Goal: Task Accomplishment & Management: Complete application form

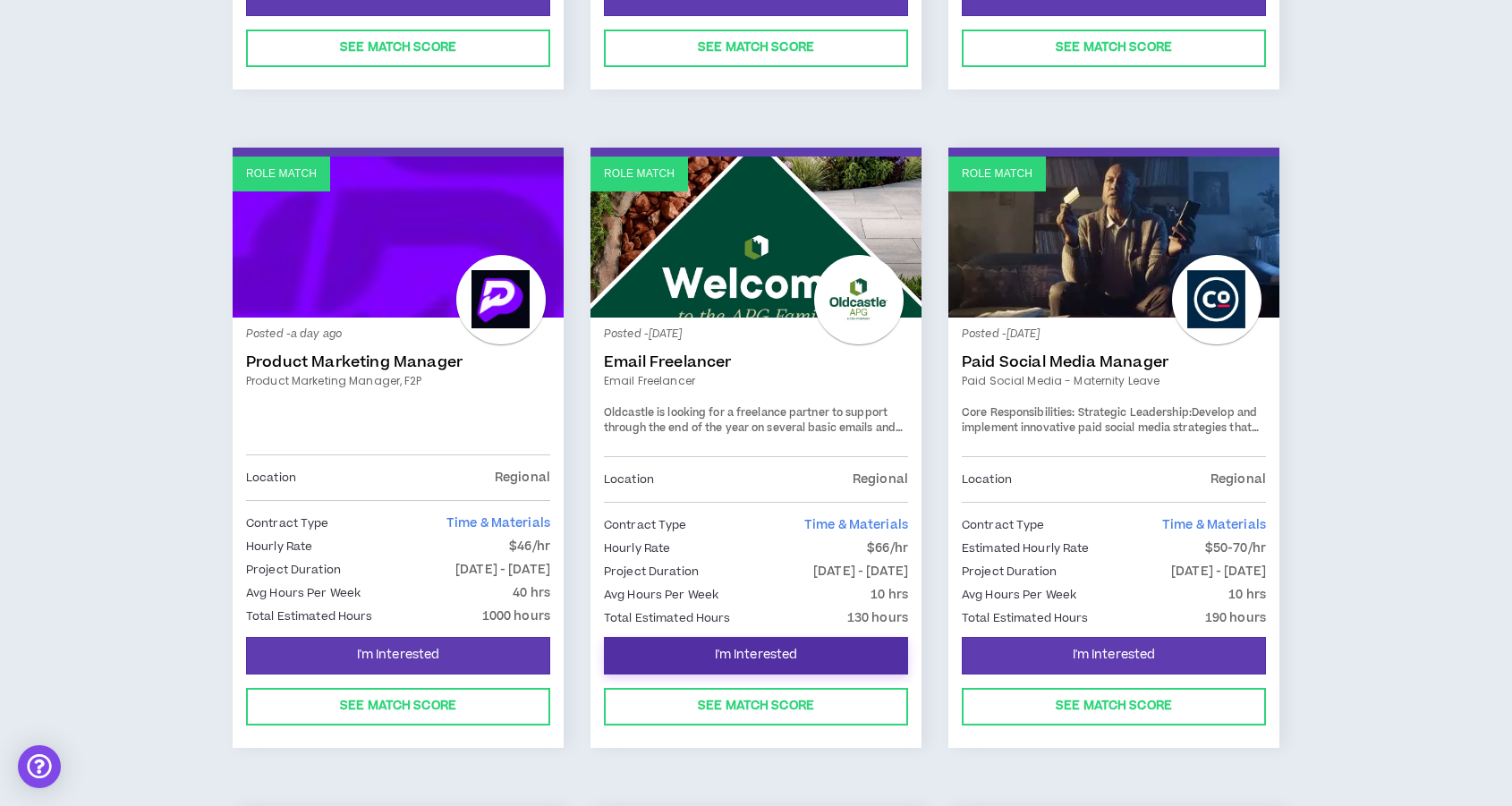
scroll to position [1544, 0]
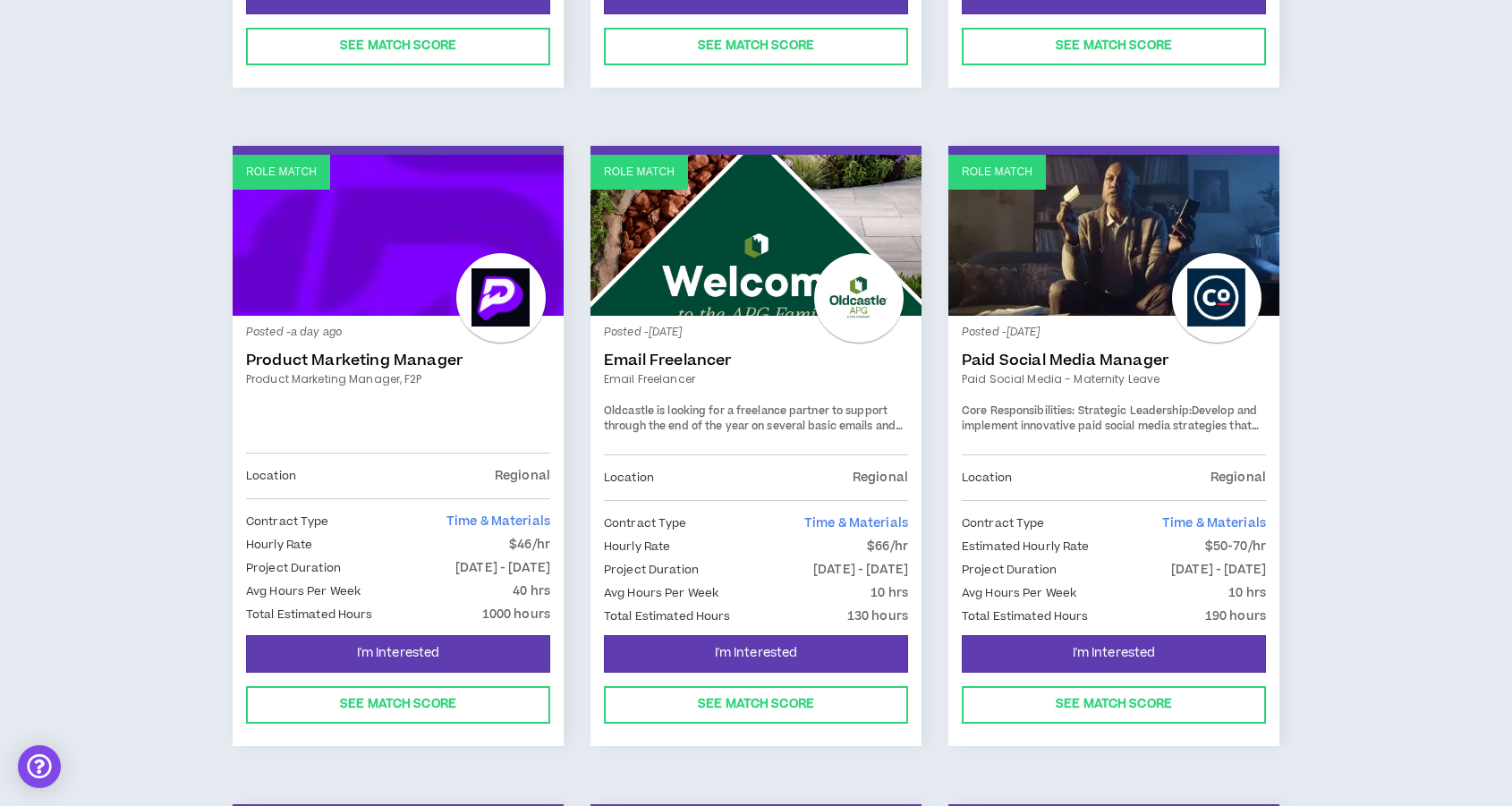
click at [1241, 294] on div at bounding box center [1217, 298] width 89 height 89
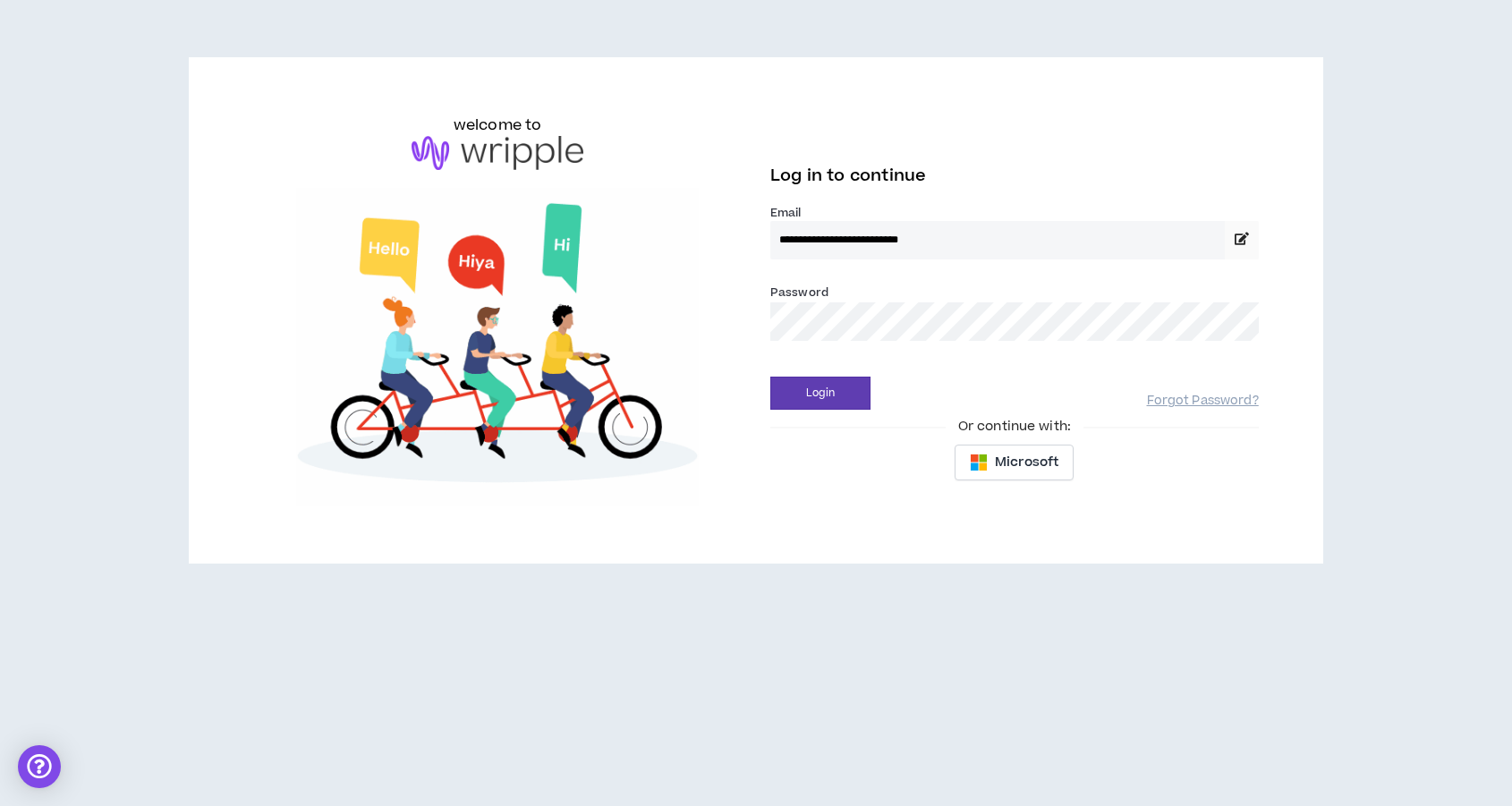
click at [770, 376] on button "Login" at bounding box center [820, 393] width 100 height 33
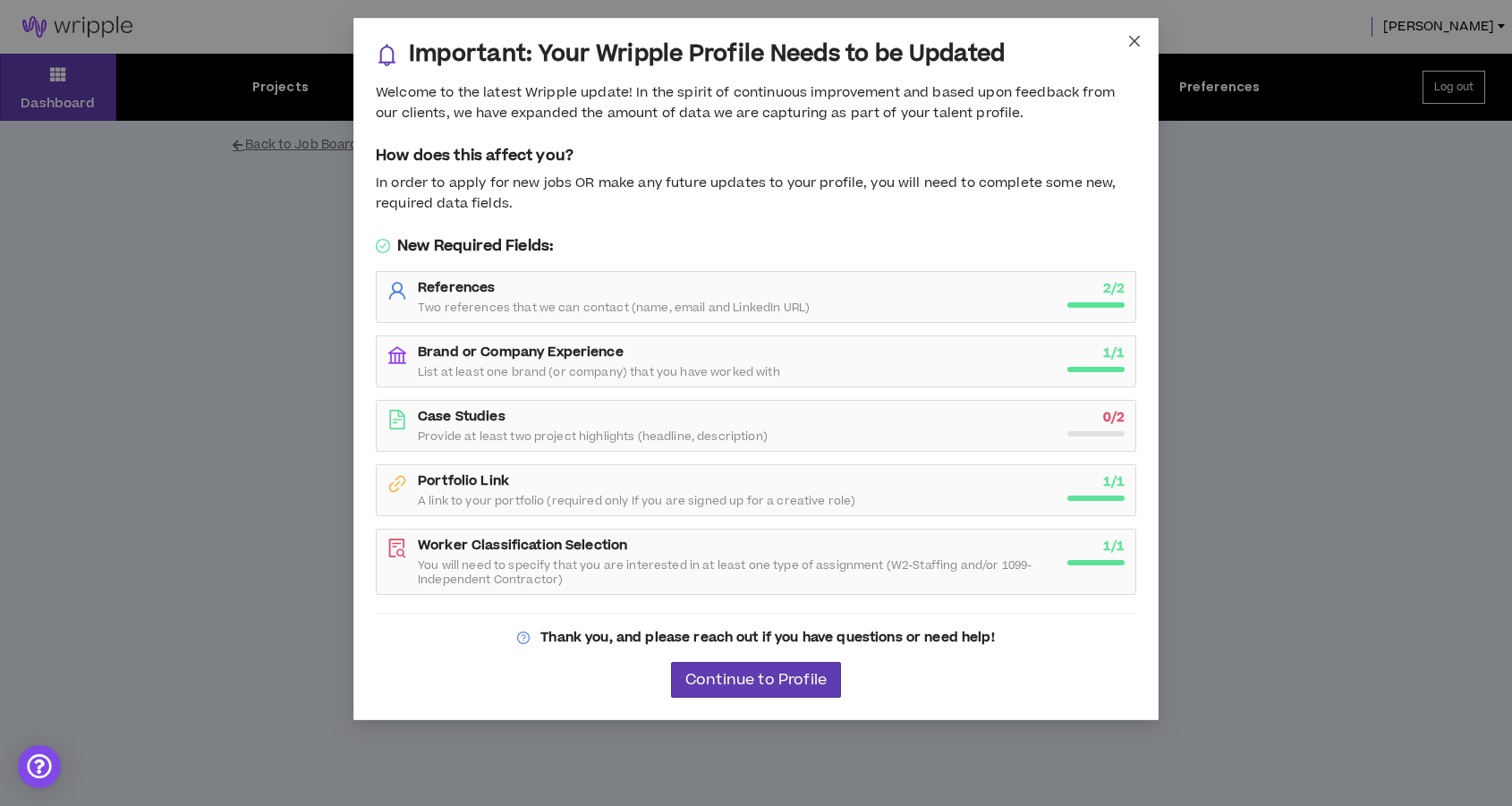
click at [1134, 37] on icon "close" at bounding box center [1135, 41] width 15 height 15
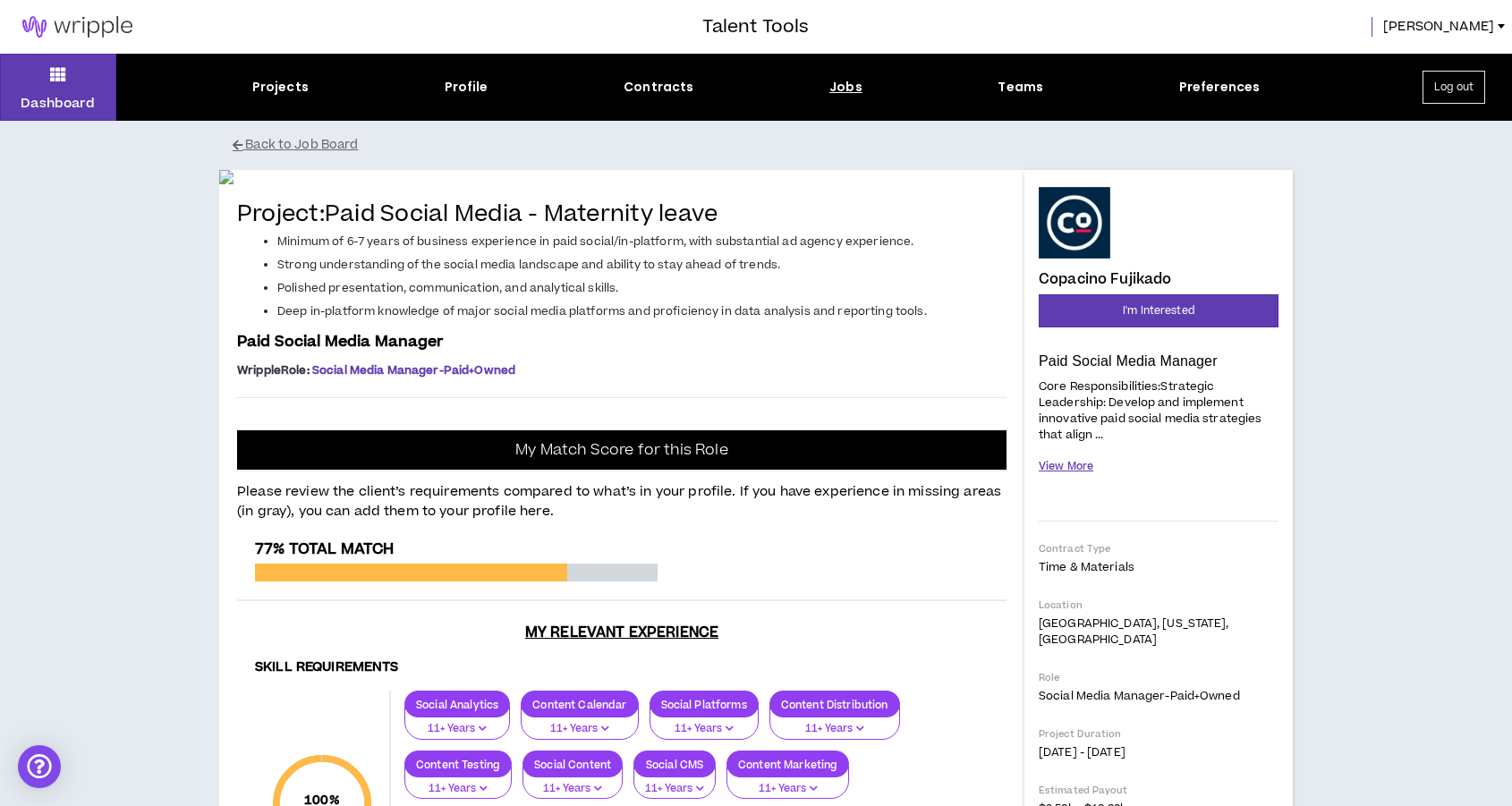
click at [1061, 468] on button "View More" at bounding box center [1066, 467] width 54 height 31
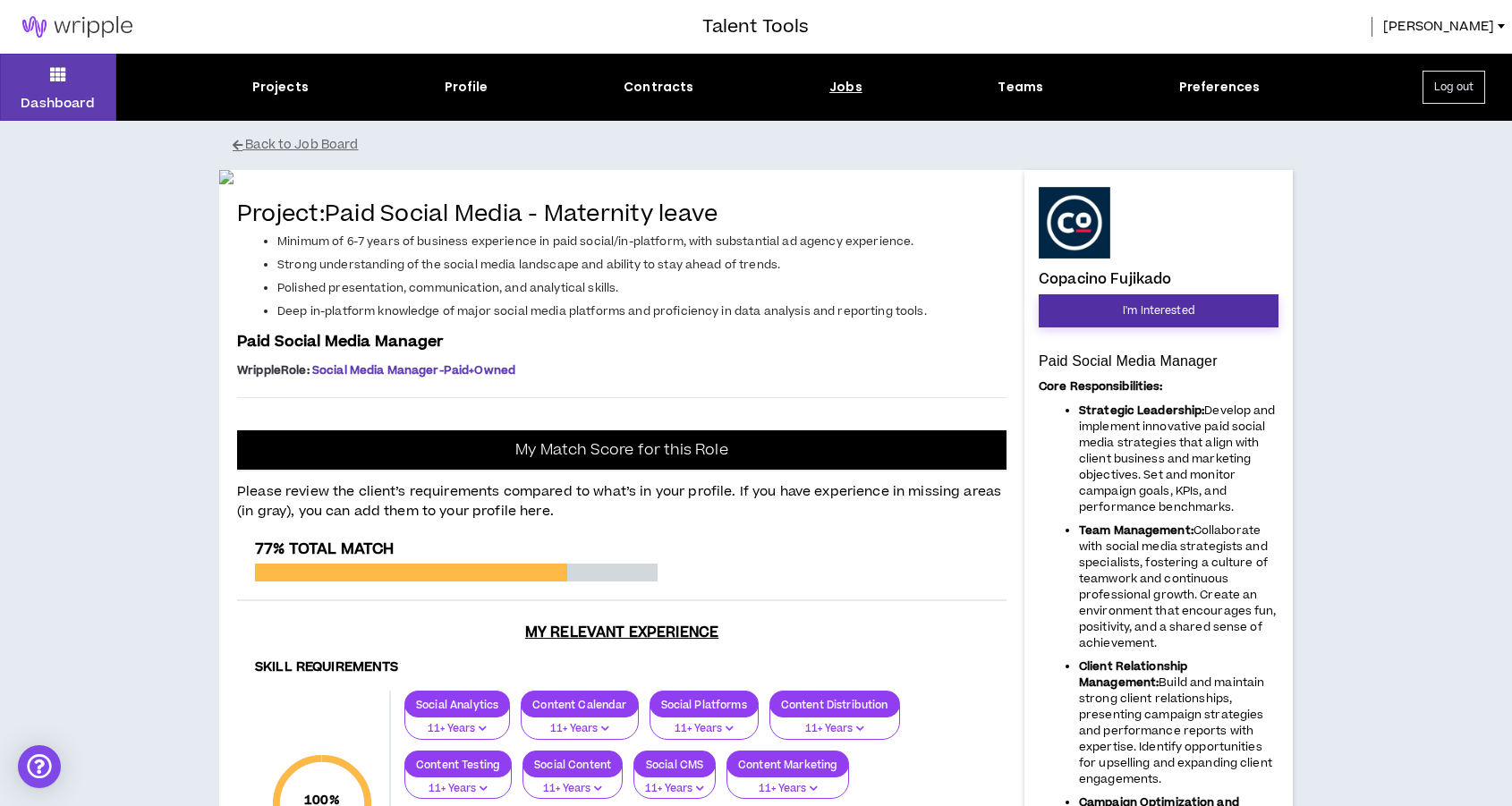
click at [1097, 307] on button "I'm Interested" at bounding box center [1158, 311] width 240 height 33
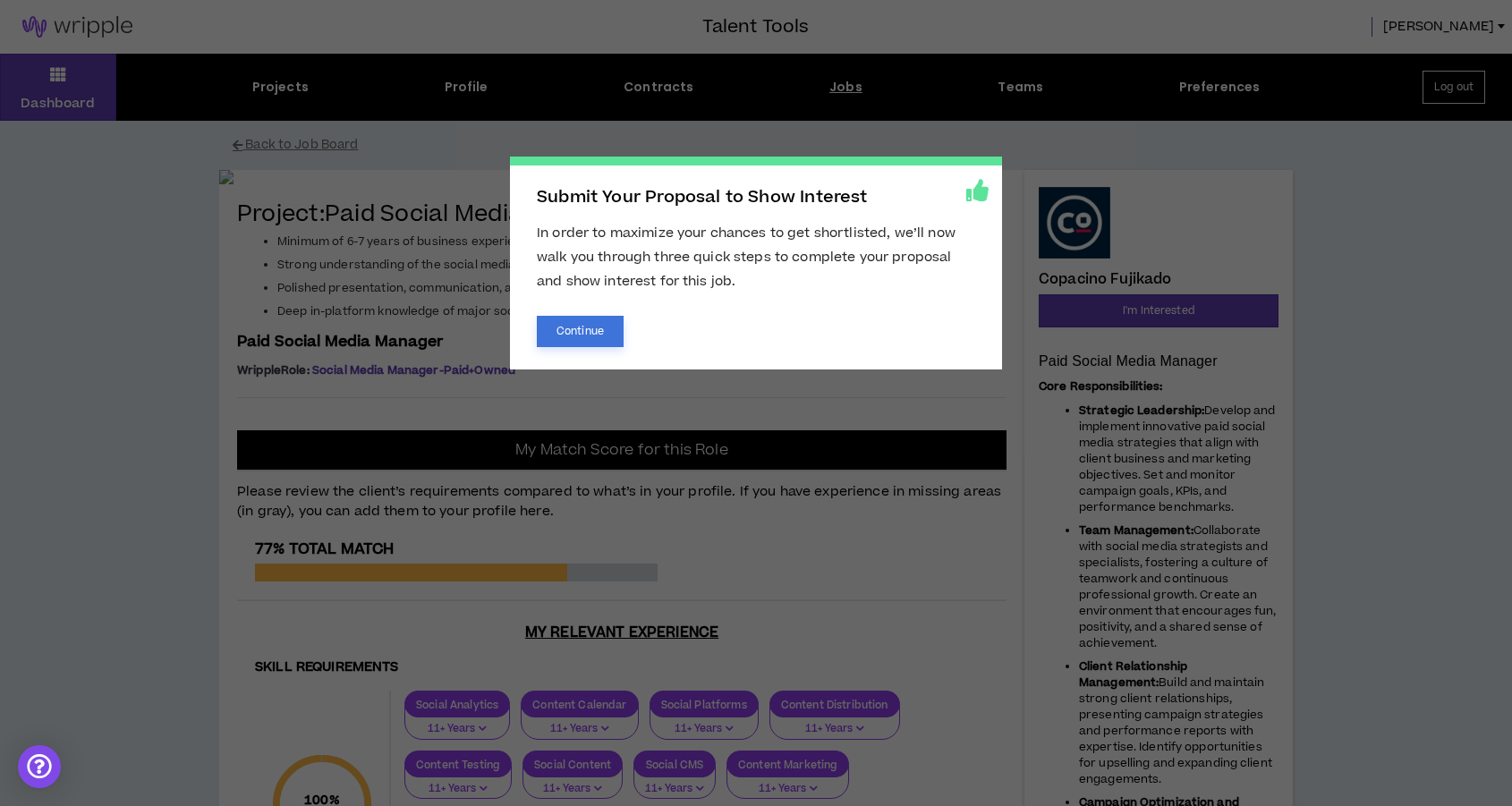
click at [566, 333] on button "Continue" at bounding box center [580, 332] width 87 height 31
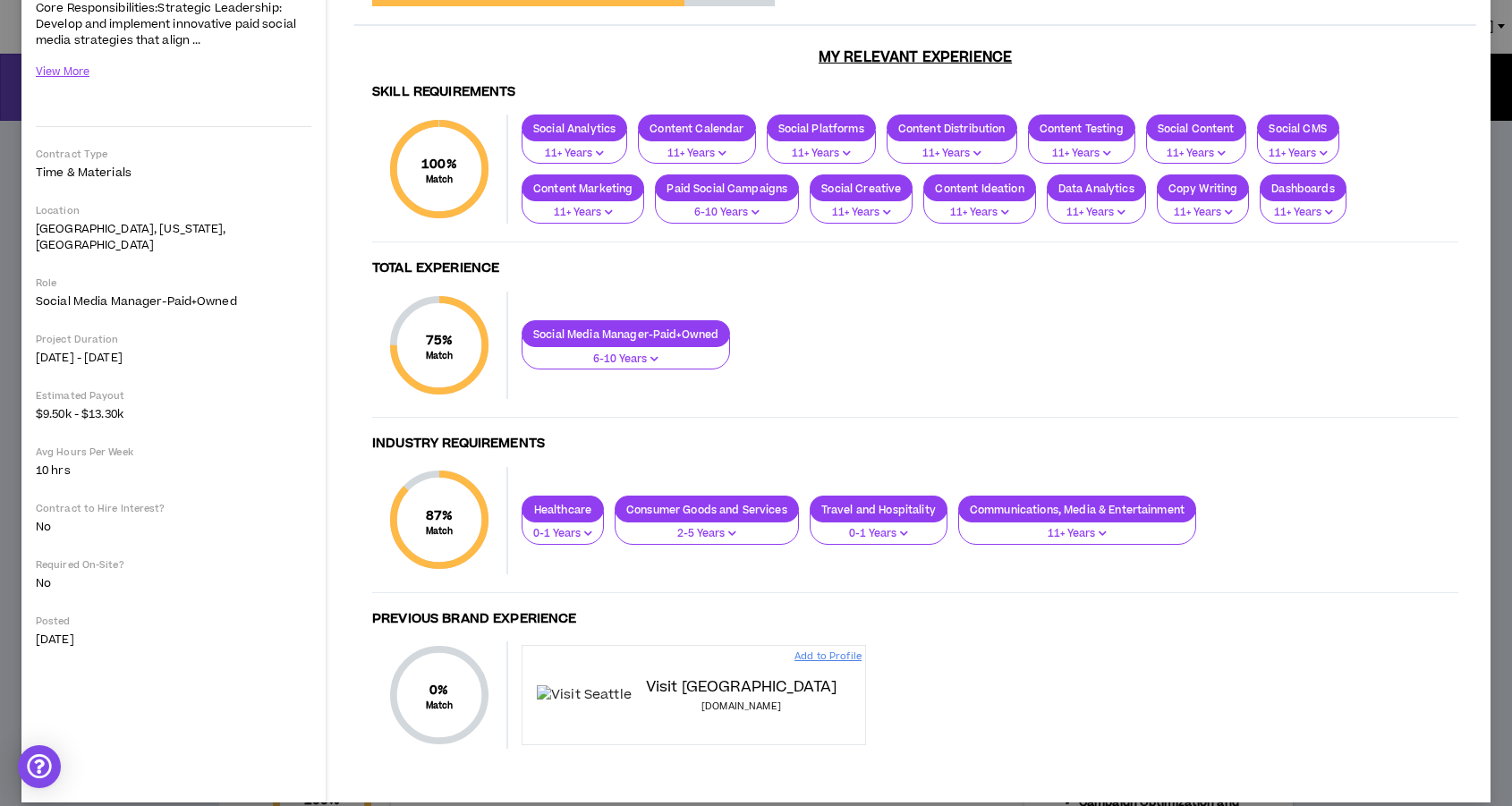
scroll to position [237, 0]
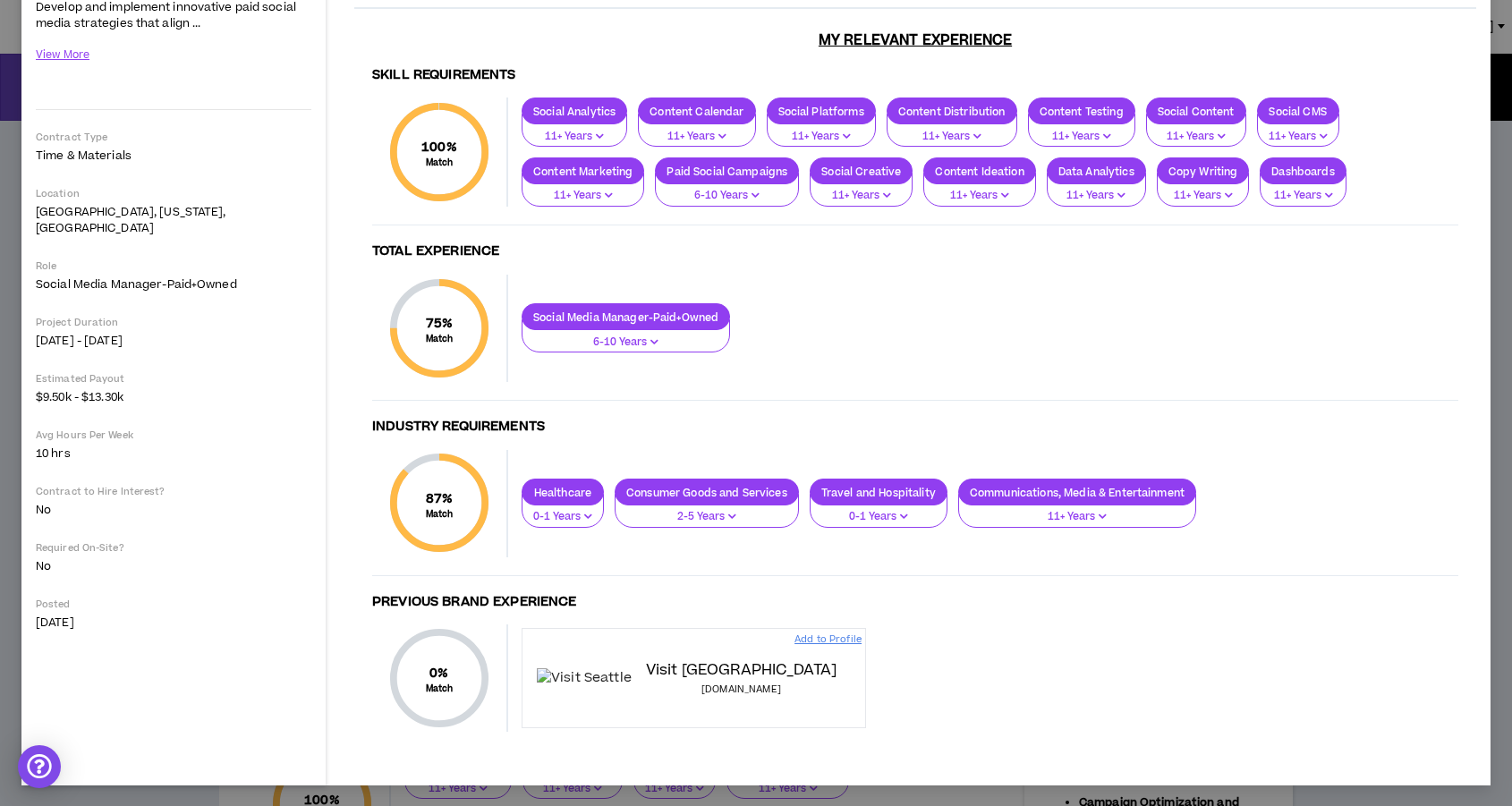
click at [686, 331] on button "6-10 Years" at bounding box center [626, 336] width 208 height 34
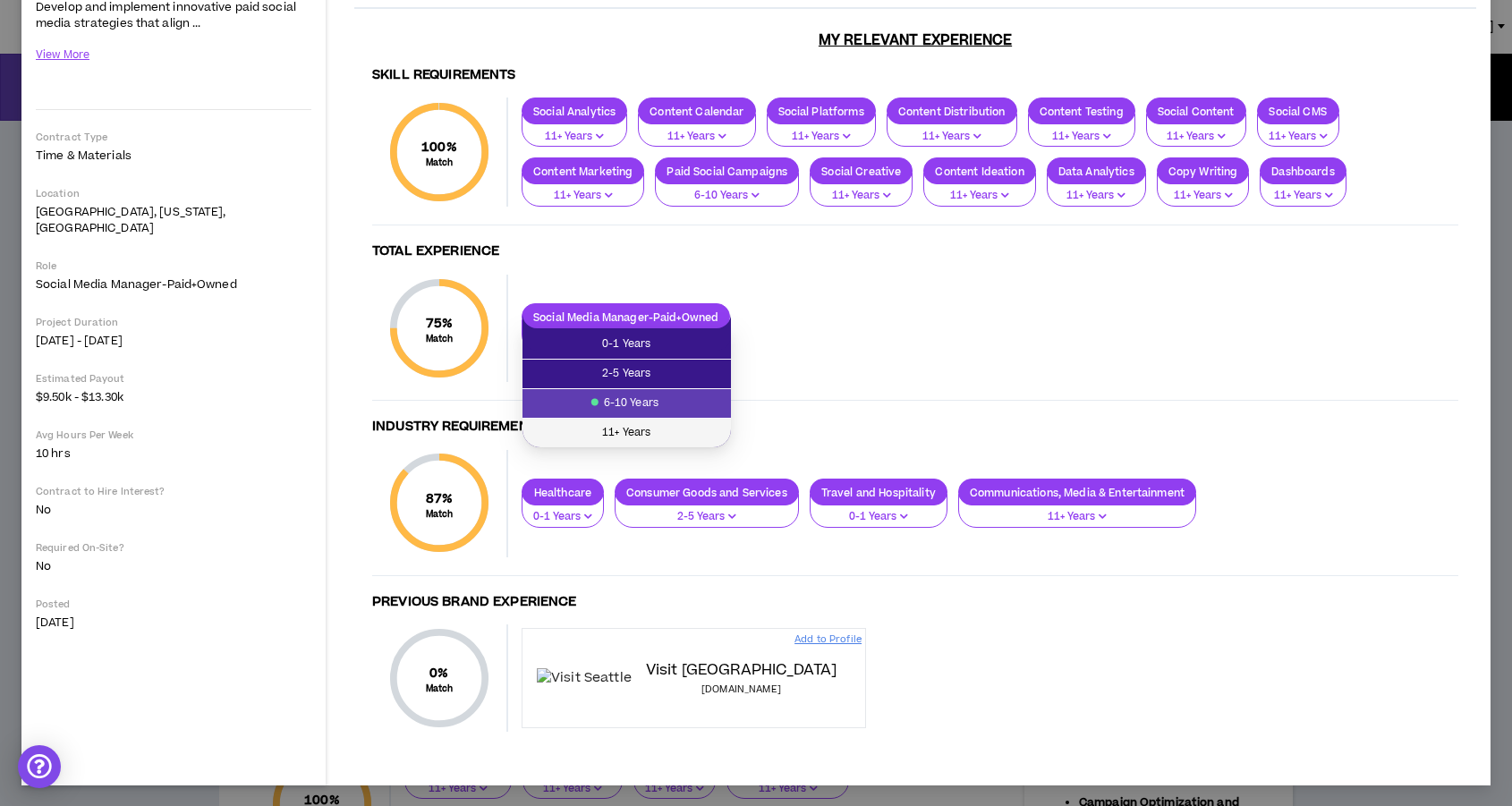
click at [655, 421] on li "11+ Years" at bounding box center [626, 433] width 208 height 28
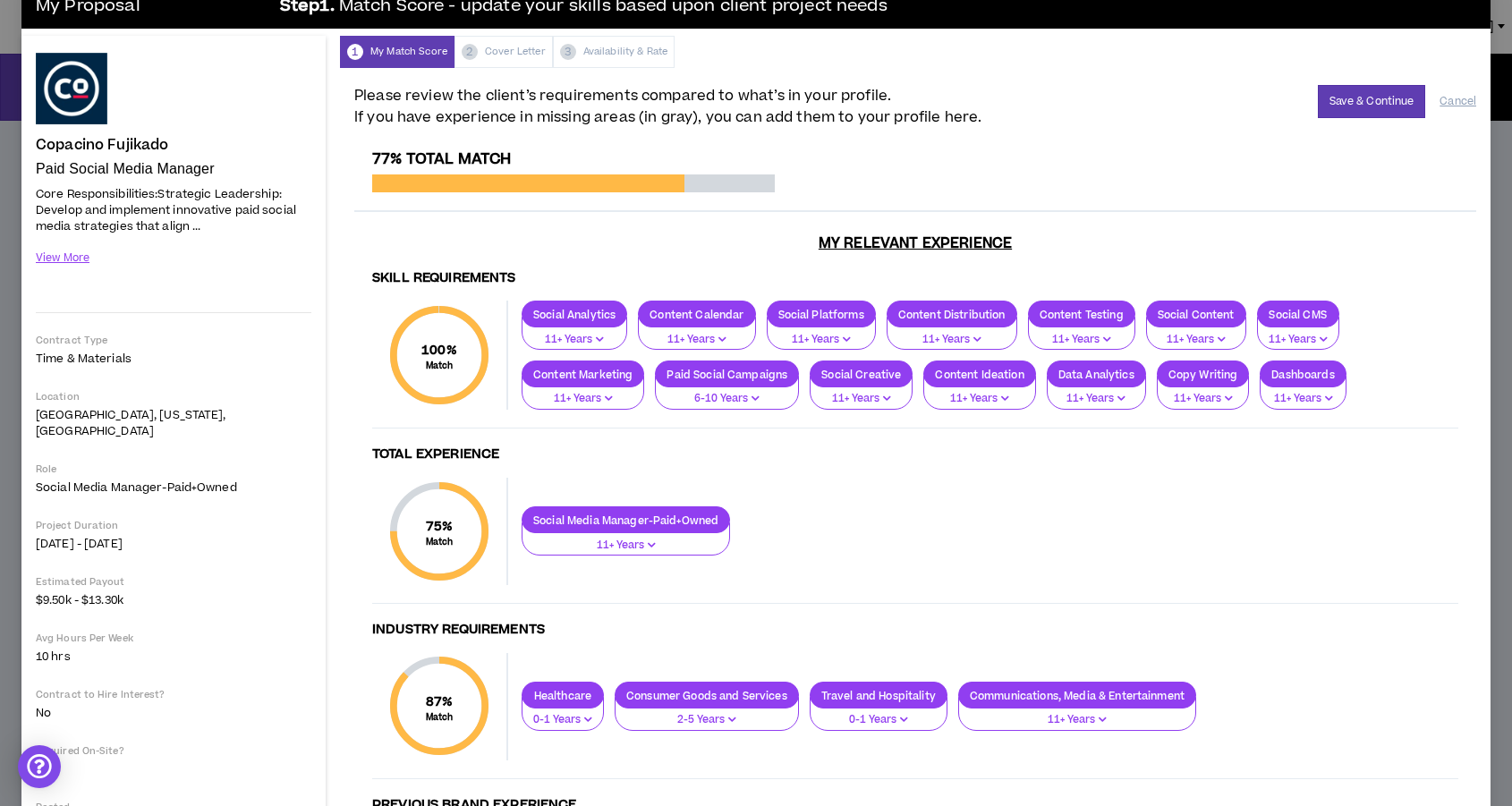
scroll to position [0, 0]
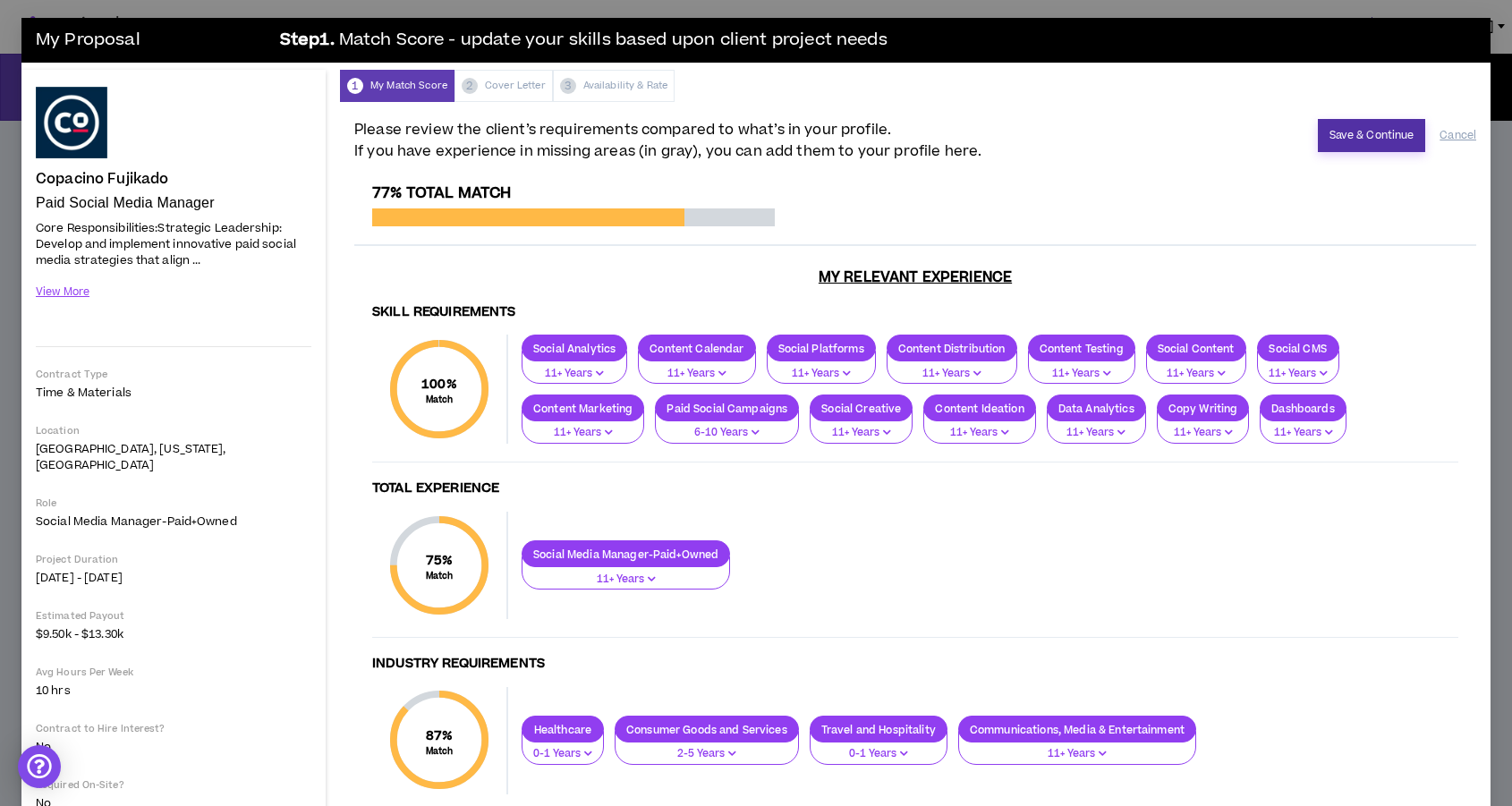
click at [1372, 126] on button "Save & Continue" at bounding box center [1372, 135] width 108 height 33
